Goal: Transaction & Acquisition: Book appointment/travel/reservation

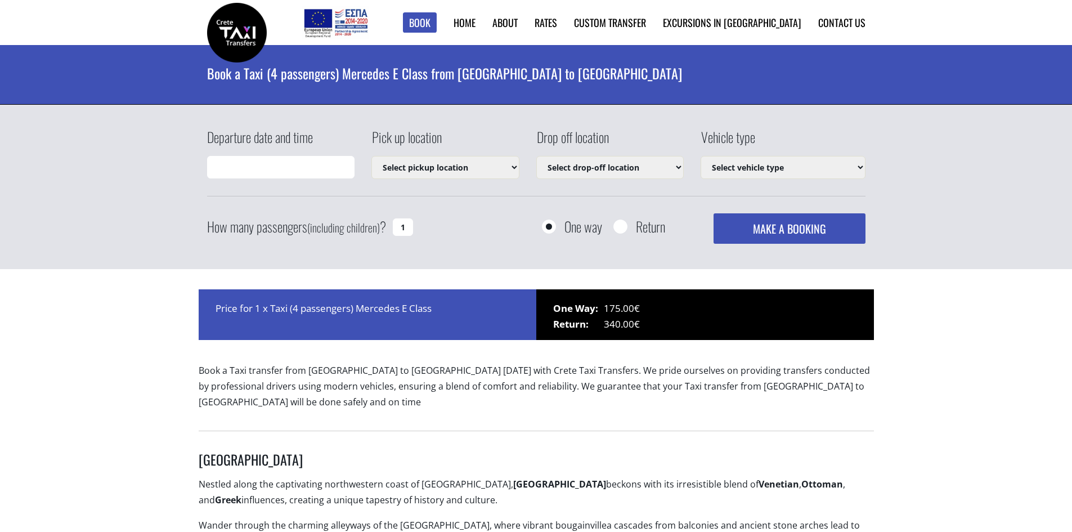
click at [266, 169] on input "Departure date and time" at bounding box center [281, 167] width 148 height 23
type input "[DATE] 13:46"
select select "540"
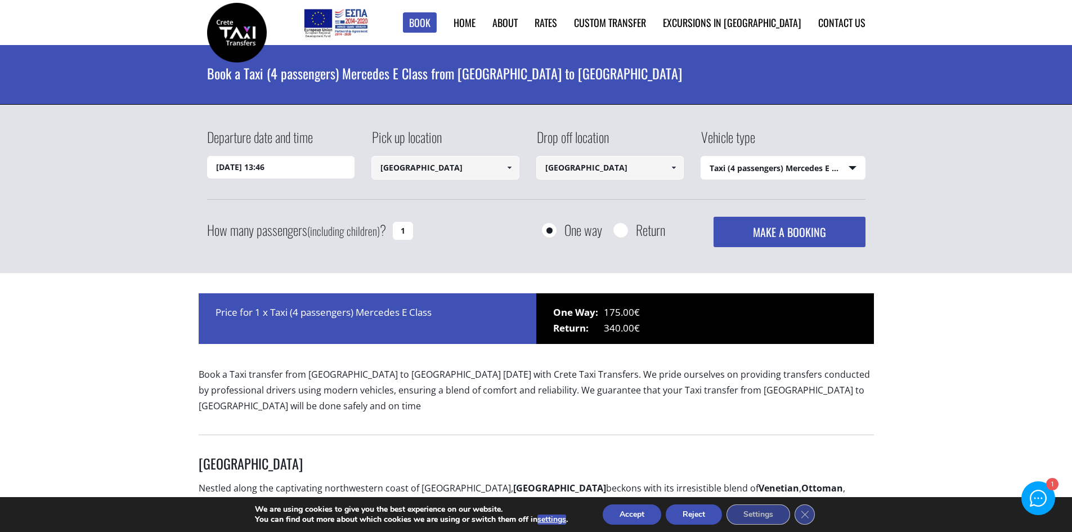
click at [290, 166] on input "[DATE] 13:46" at bounding box center [281, 167] width 148 height 23
drag, startPoint x: 284, startPoint y: 167, endPoint x: 175, endPoint y: 168, distance: 109.2
click at [175, 168] on div "Departure date and time [DATE] 13:46 Pick up location [GEOGRAPHIC_DATA] Select …" at bounding box center [536, 189] width 1072 height 169
click at [320, 170] on input "[DATE] 13:46" at bounding box center [281, 167] width 148 height 23
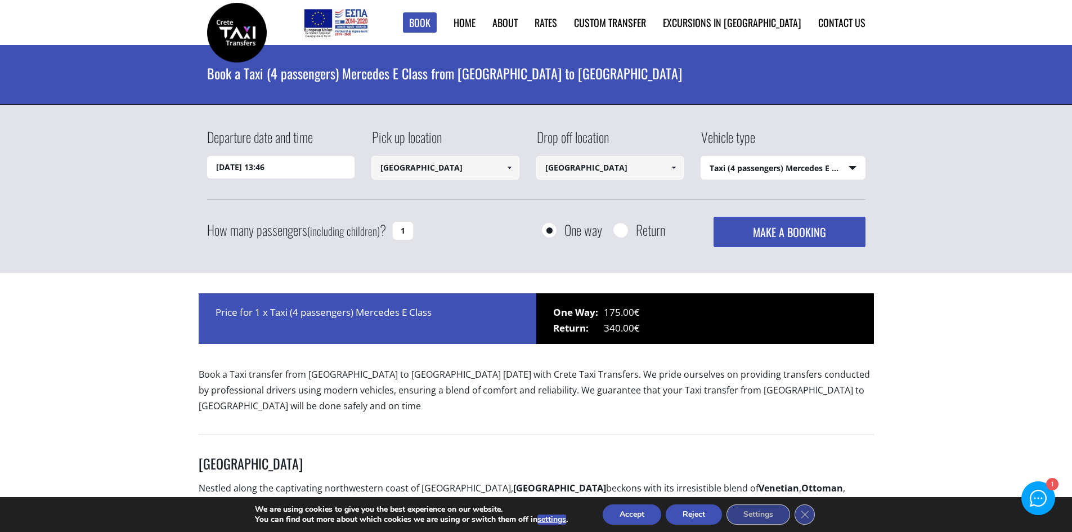
drag, startPoint x: 286, startPoint y: 169, endPoint x: 162, endPoint y: 154, distance: 125.2
click at [162, 154] on div "Departure date and time [DATE] 13:46 Pick up location [GEOGRAPHIC_DATA] Select …" at bounding box center [536, 189] width 1072 height 169
click at [854, 166] on select "Select vehicle type Taxi (4 passengers) Mercedes E Class Mini Van (7 passengers…" at bounding box center [783, 168] width 164 height 24
drag, startPoint x: 407, startPoint y: 230, endPoint x: 398, endPoint y: 229, distance: 8.5
click at [398, 229] on input "1" at bounding box center [403, 231] width 20 height 18
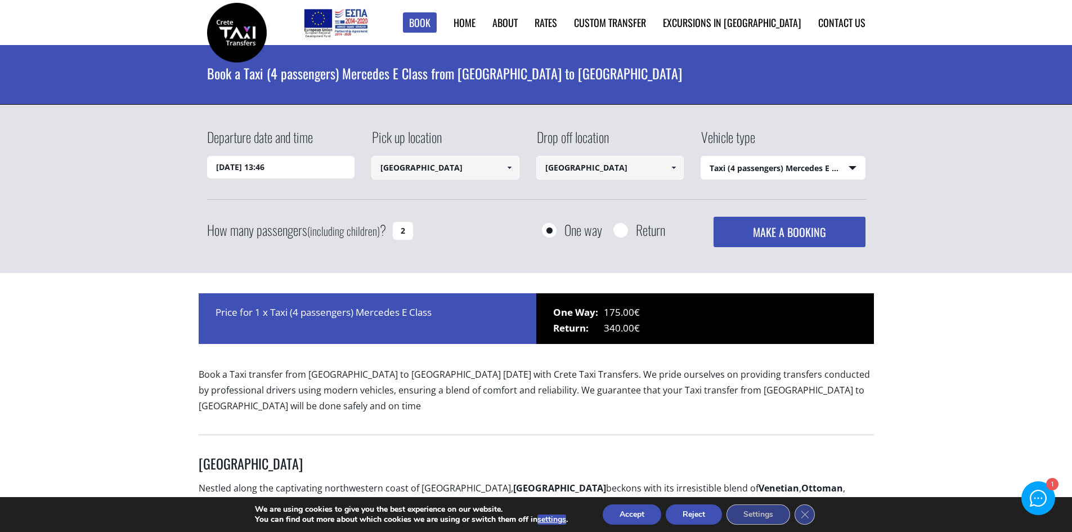
type input "2"
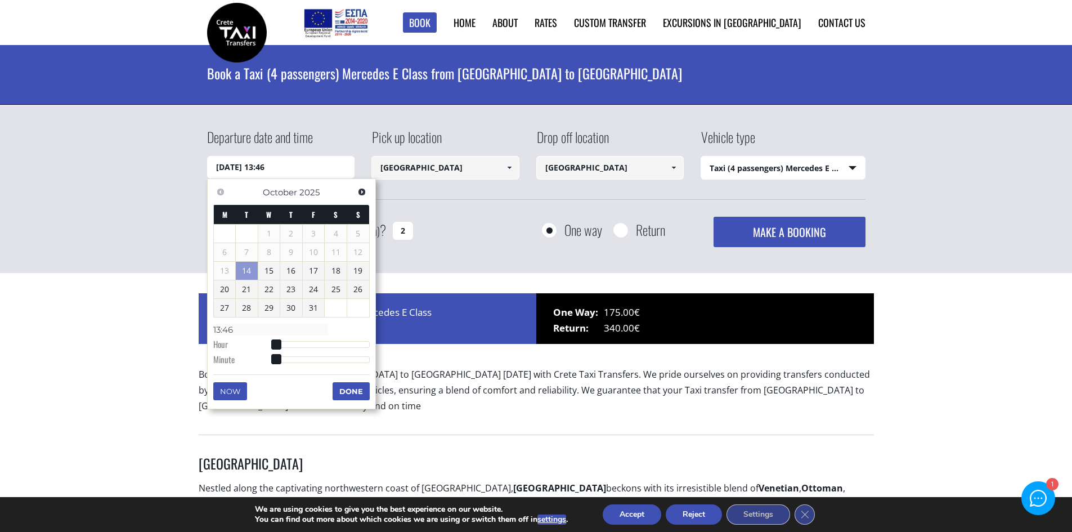
click at [217, 168] on input "[DATE] 13:46" at bounding box center [281, 167] width 148 height 23
click at [362, 189] on span "Next" at bounding box center [361, 191] width 9 height 9
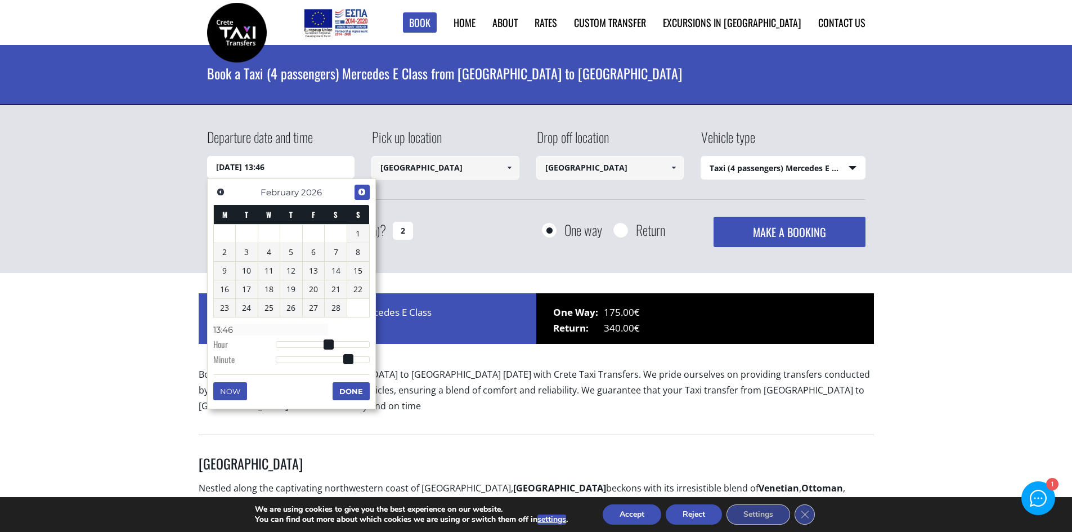
click at [362, 191] on span "Next" at bounding box center [361, 191] width 9 height 9
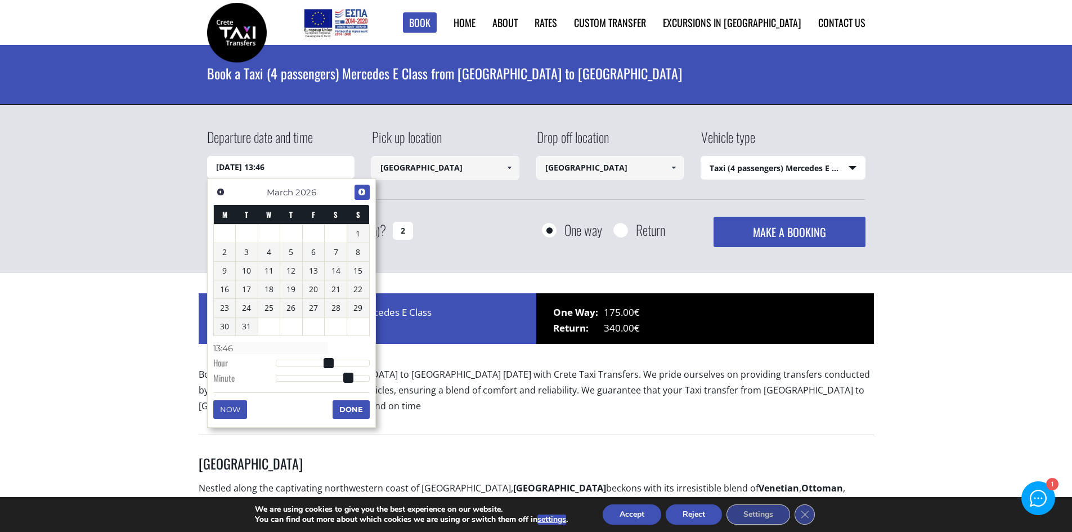
click at [362, 191] on span "Next" at bounding box center [361, 191] width 9 height 9
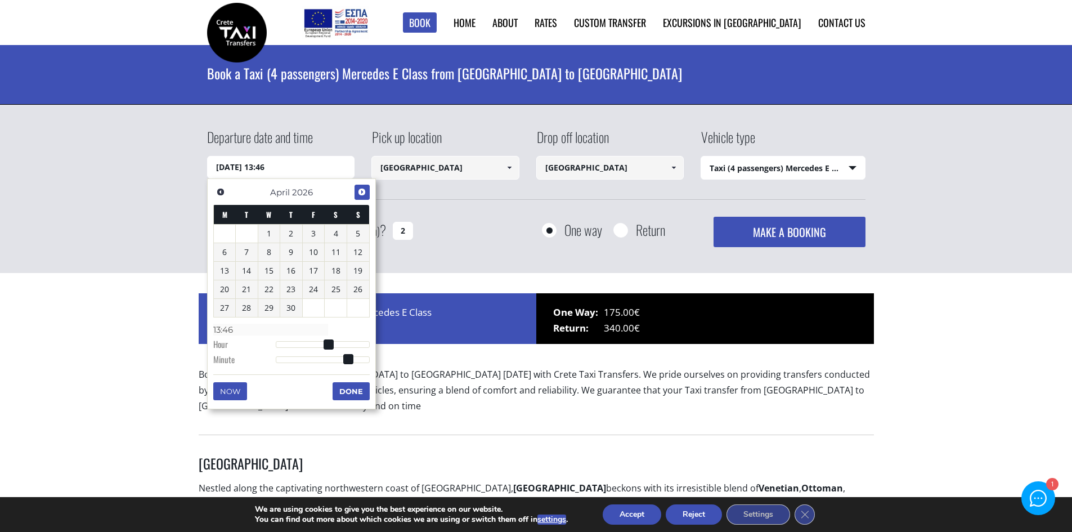
click at [362, 191] on span "Next" at bounding box center [361, 191] width 9 height 9
click at [245, 284] on link "19" at bounding box center [247, 289] width 22 height 18
type input "[DATE] 00:00"
click at [456, 221] on div "How many passengers (including children) ? 2 One way Return MAKE A BOOKING Plea…" at bounding box center [536, 232] width 659 height 30
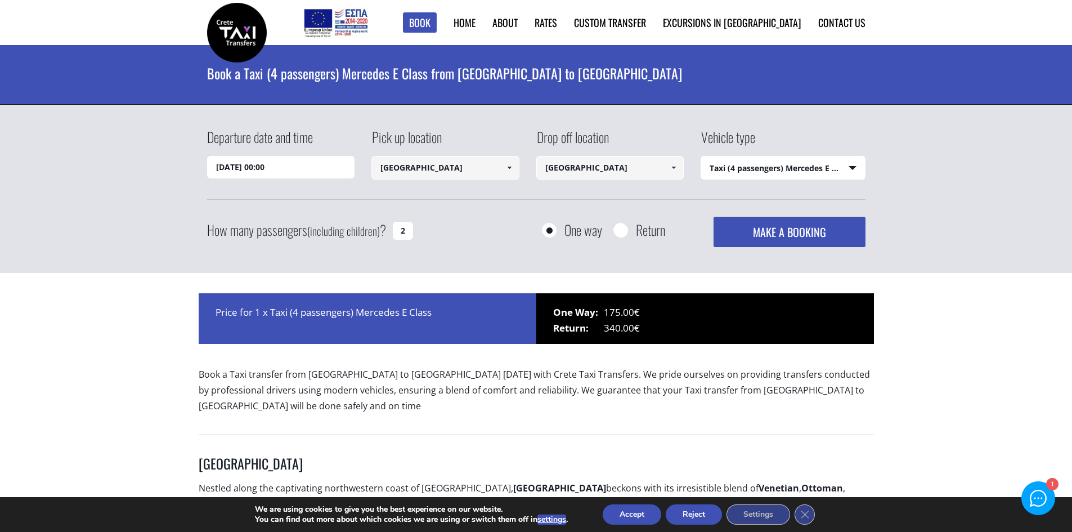
click at [773, 232] on button "MAKE A BOOKING" at bounding box center [789, 232] width 151 height 30
click at [854, 165] on select "Select vehicle type Taxi (4 passengers) Mercedes E Class Mini Van (7 passengers…" at bounding box center [783, 168] width 164 height 24
click at [701, 156] on select "Select vehicle type Taxi (4 passengers) Mercedes E Class Mini Van (7 passengers…" at bounding box center [783, 168] width 164 height 24
click at [806, 230] on button "MAKE A BOOKING" at bounding box center [789, 232] width 151 height 30
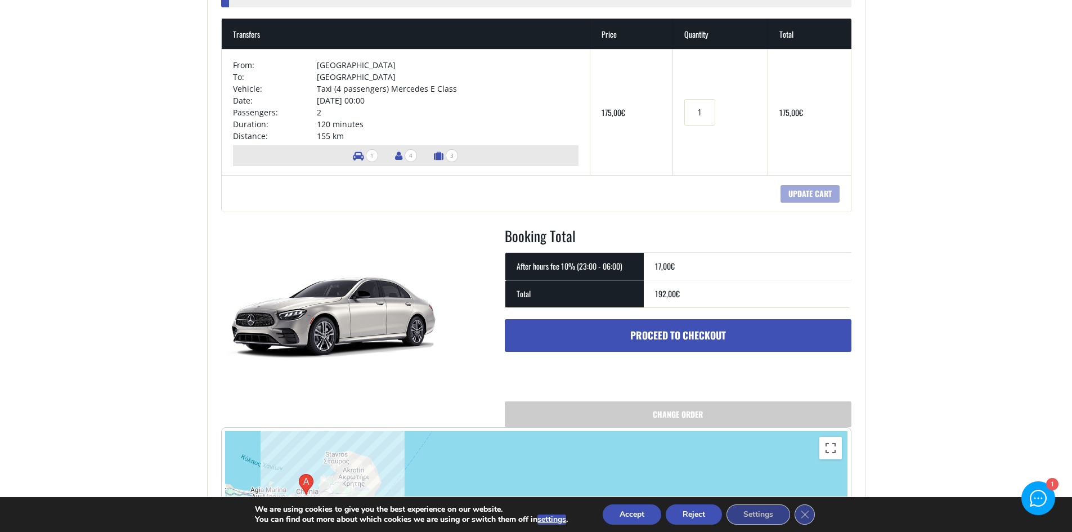
scroll to position [225, 0]
